Goal: Communication & Community: Share content

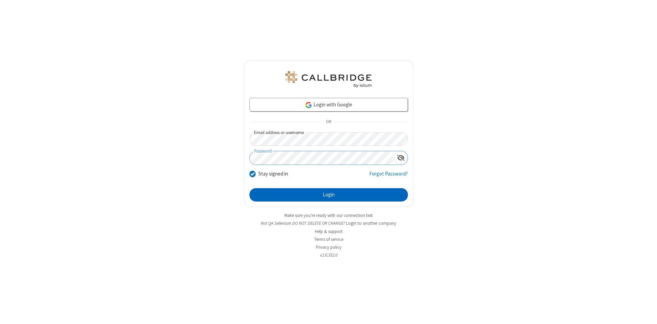
click at [329, 195] on button "Login" at bounding box center [328, 195] width 158 height 14
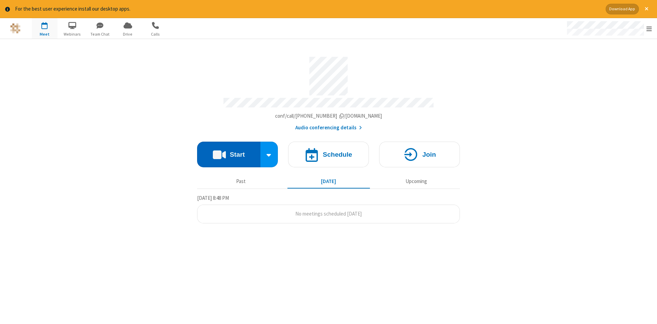
click at [229, 152] on button "Start" at bounding box center [228, 155] width 63 height 26
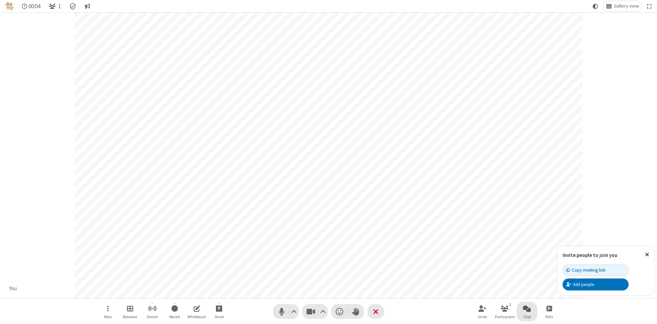
click at [527, 308] on span "Open chat" at bounding box center [527, 308] width 8 height 9
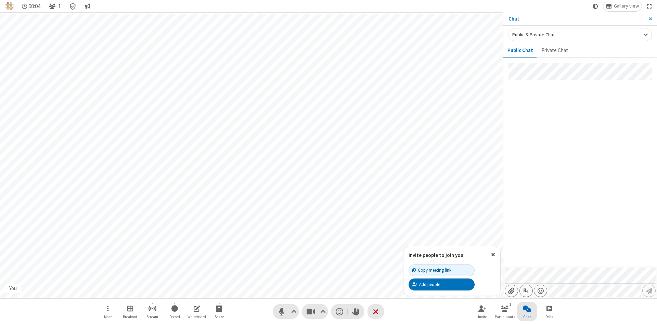
type input "C:\fakepath\doc_test.docx"
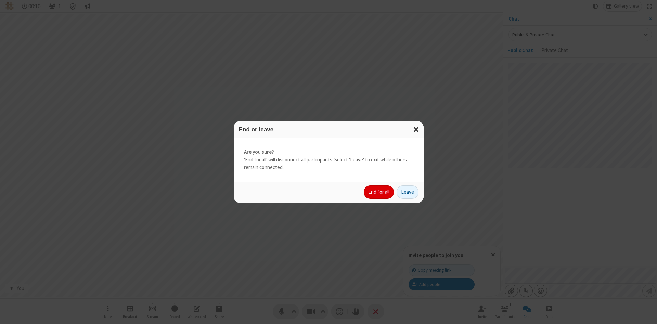
click at [379, 192] on button "End for all" at bounding box center [379, 192] width 30 height 14
